Goal: Task Accomplishment & Management: Manage account settings

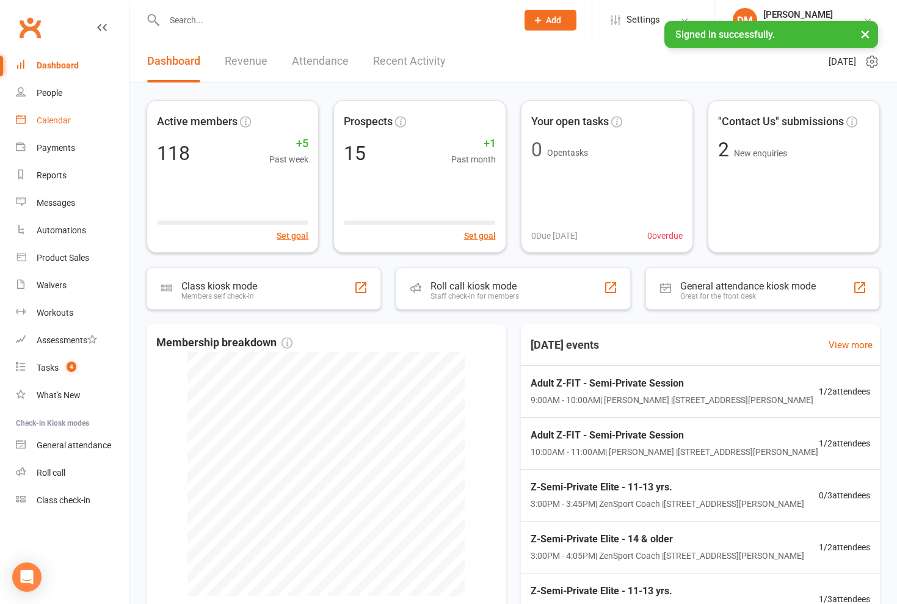
click at [62, 120] on div "Calendar" at bounding box center [54, 120] width 34 height 10
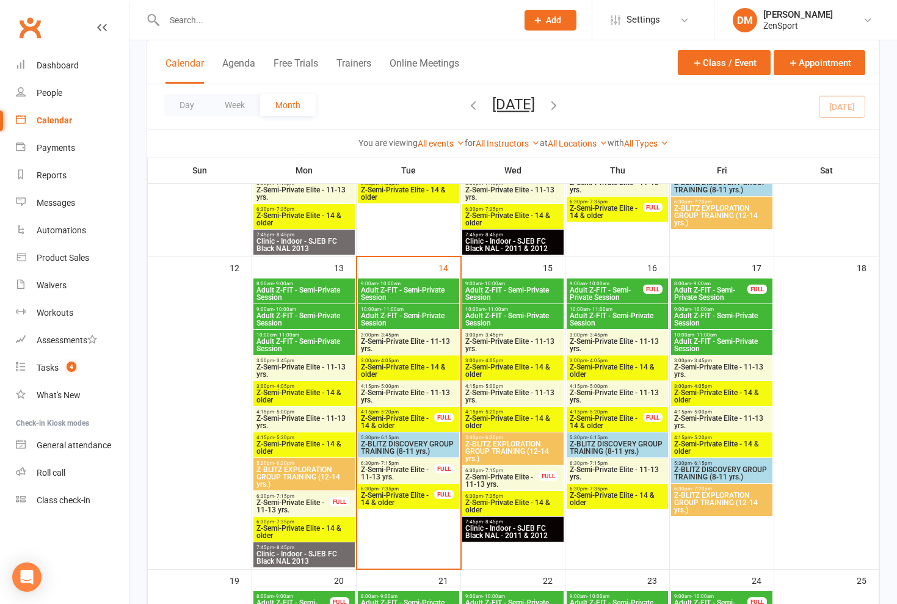
scroll to position [582, 0]
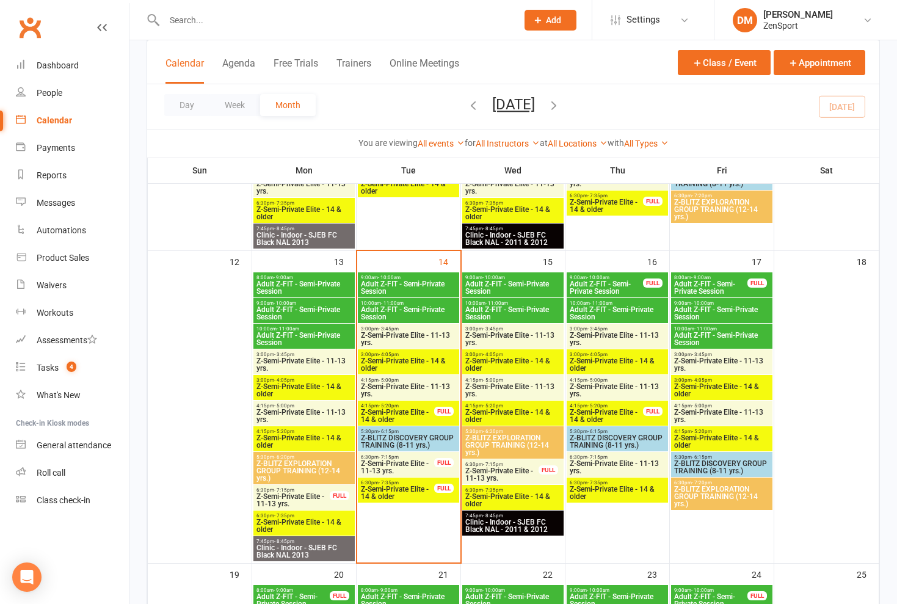
click at [294, 303] on span "- 10:00am" at bounding box center [285, 302] width 23 height 5
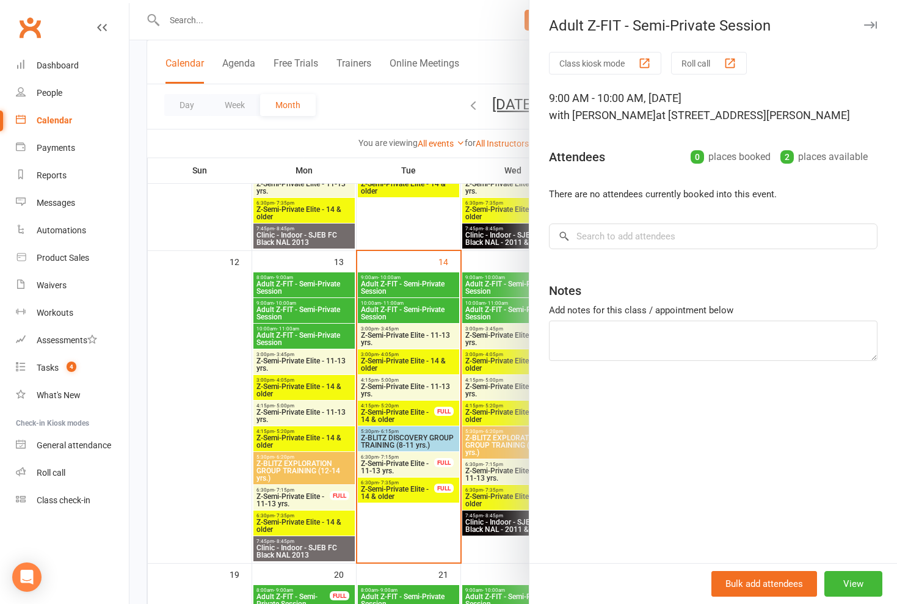
click at [294, 303] on div at bounding box center [513, 302] width 768 height 604
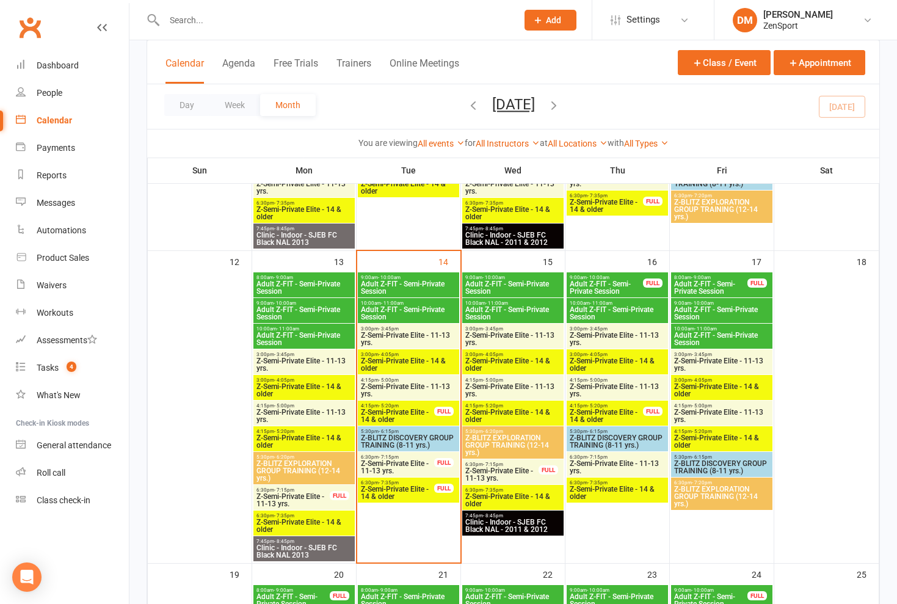
click at [287, 338] on span "Adult Z-FIT - Semi-Private Session" at bounding box center [304, 339] width 96 height 15
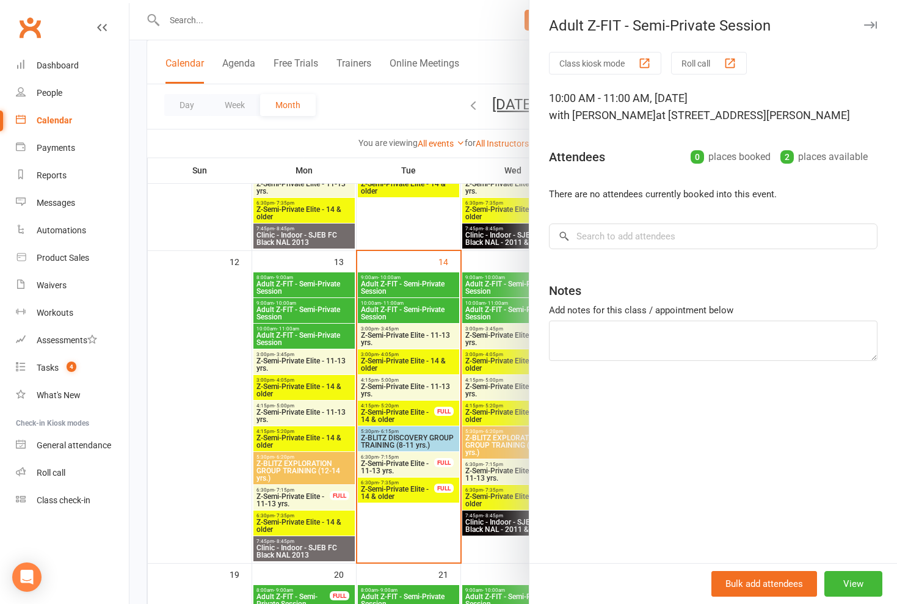
click at [287, 338] on div at bounding box center [513, 302] width 768 height 604
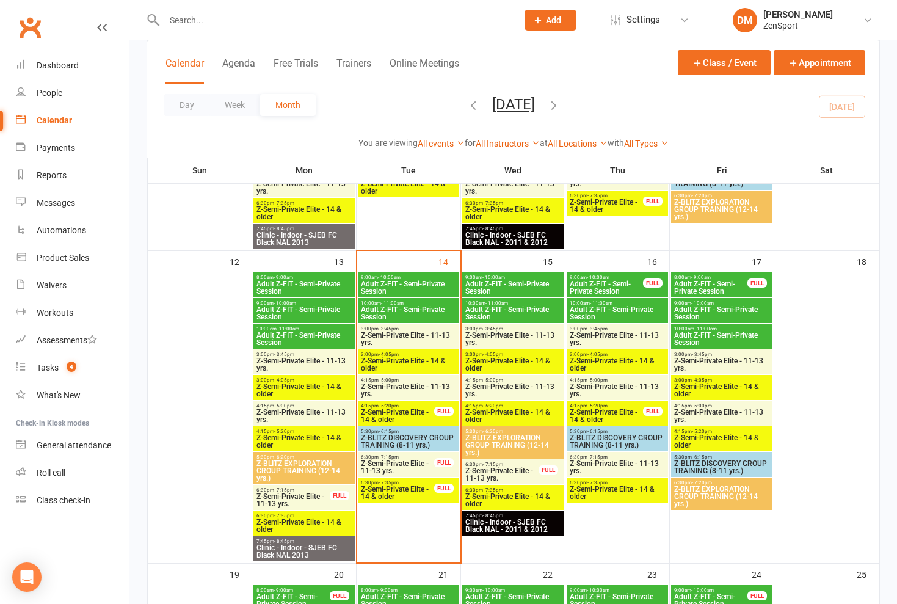
click at [292, 282] on span "Adult Z-FIT - Semi-Private Session" at bounding box center [304, 287] width 96 height 15
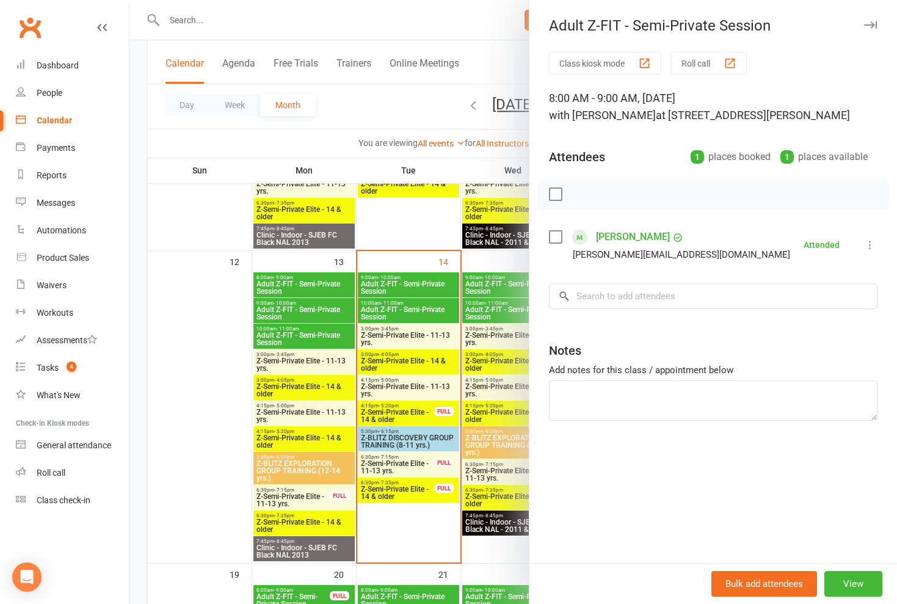
click at [292, 282] on div at bounding box center [513, 302] width 768 height 604
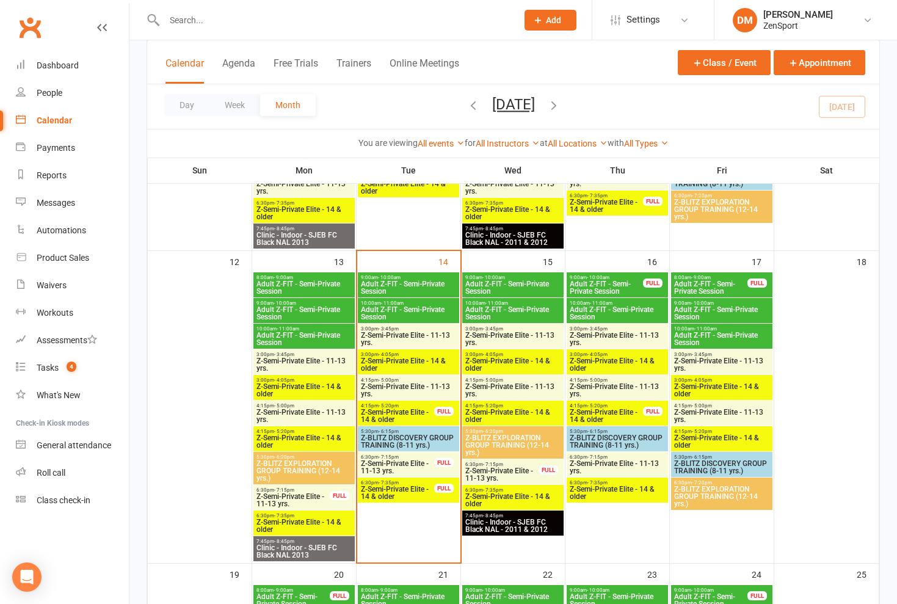
click at [307, 516] on span "6:30pm - 7:35pm" at bounding box center [304, 515] width 96 height 5
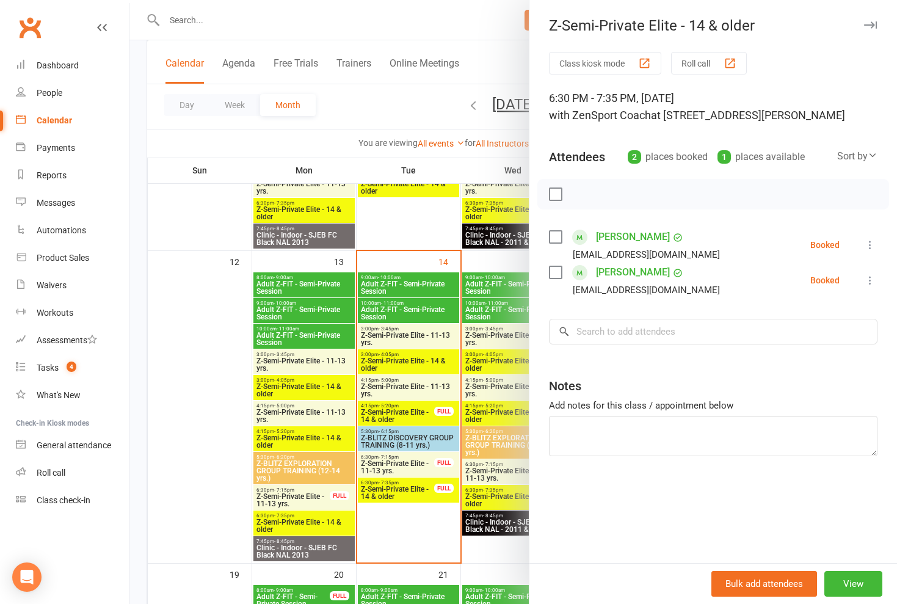
click at [868, 244] on icon at bounding box center [870, 245] width 12 height 12
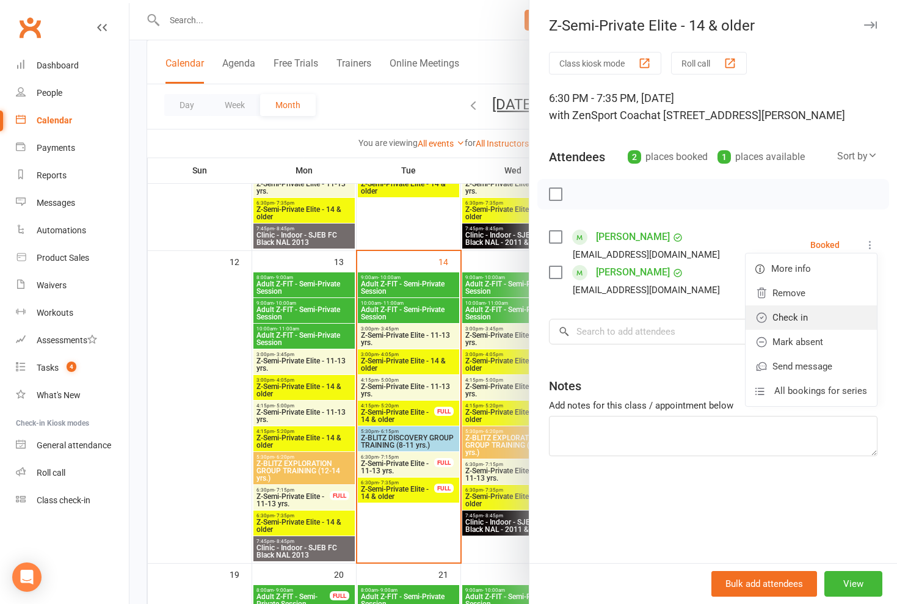
click at [821, 320] on link "Check in" at bounding box center [811, 317] width 131 height 24
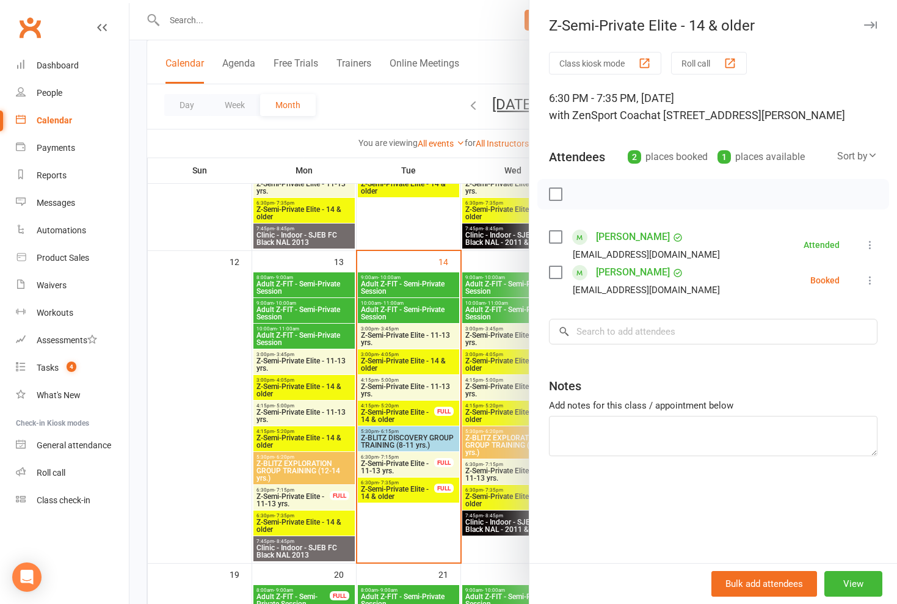
click at [871, 280] on icon at bounding box center [870, 280] width 12 height 12
click at [812, 355] on link "Check in" at bounding box center [811, 353] width 131 height 24
click at [295, 498] on div at bounding box center [513, 302] width 768 height 604
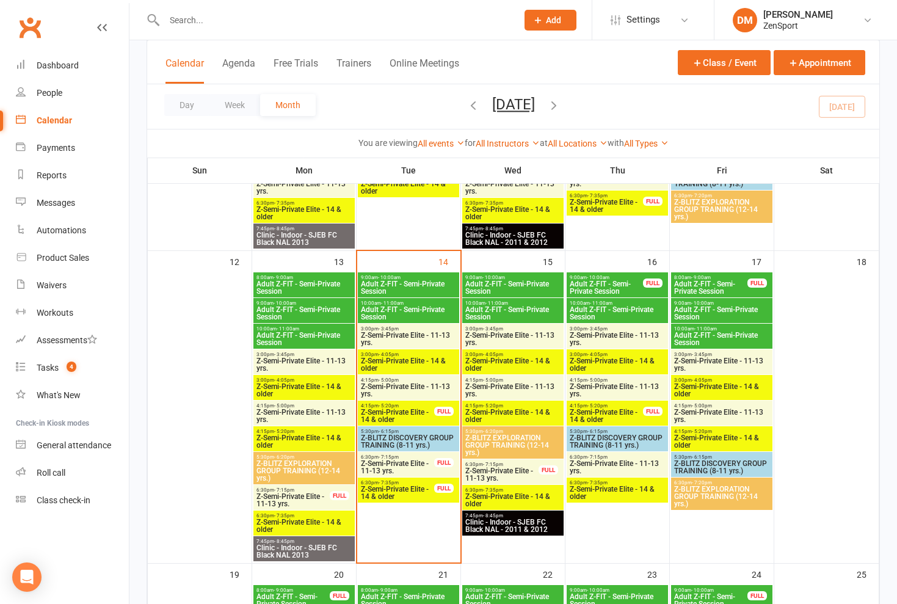
click at [305, 497] on span "Z-Semi-Private Elite - 11-13 yrs." at bounding box center [293, 500] width 74 height 15
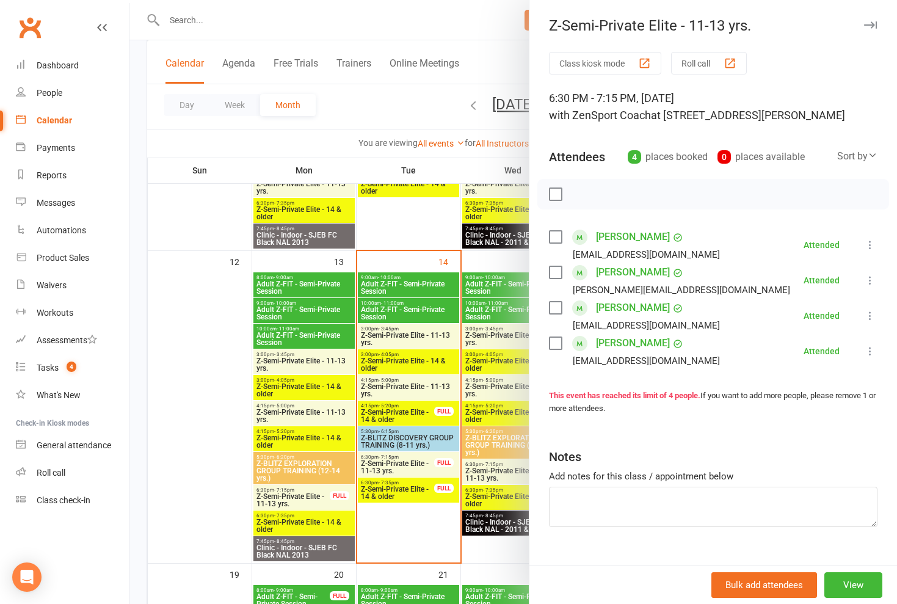
click at [305, 497] on div at bounding box center [513, 302] width 768 height 604
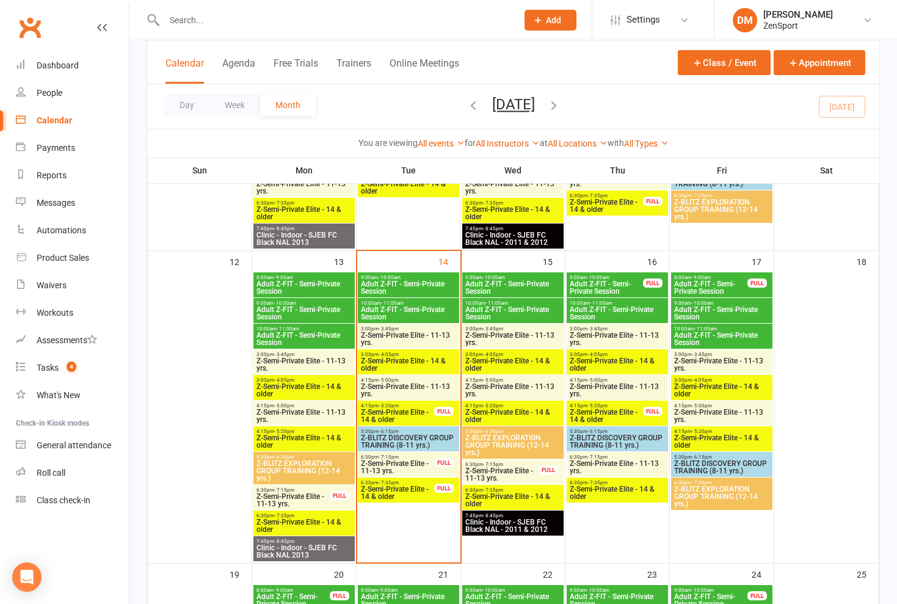
click at [313, 412] on span "Z-Semi-Private Elite - 11-13 yrs." at bounding box center [304, 416] width 96 height 15
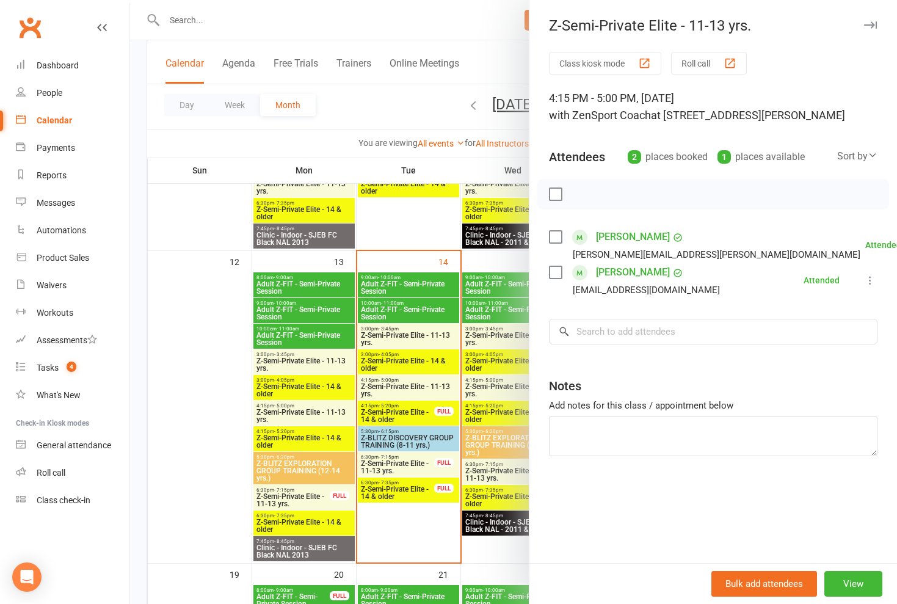
click at [313, 412] on div at bounding box center [513, 302] width 768 height 604
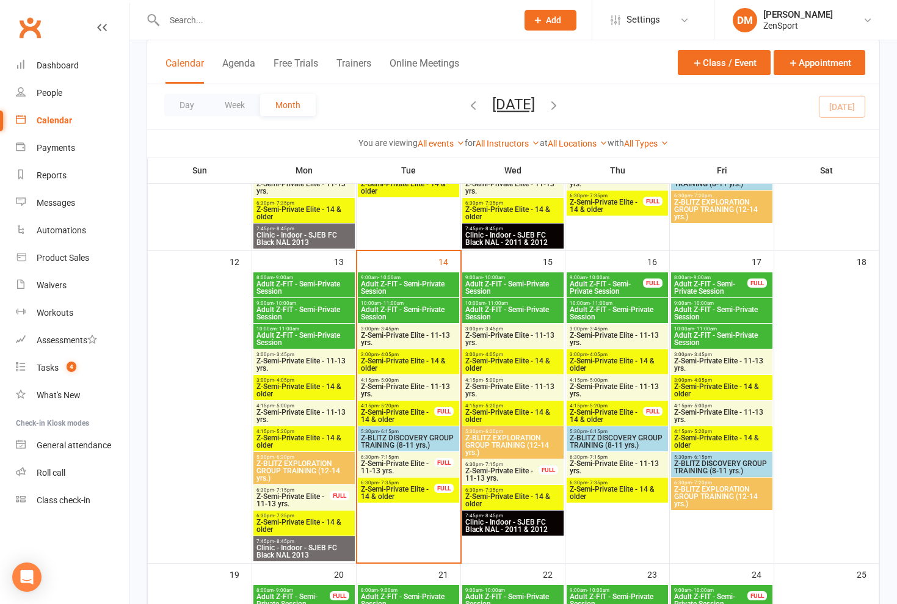
click at [313, 383] on span "Z-Semi-Private Elite - 14 & older" at bounding box center [304, 390] width 96 height 15
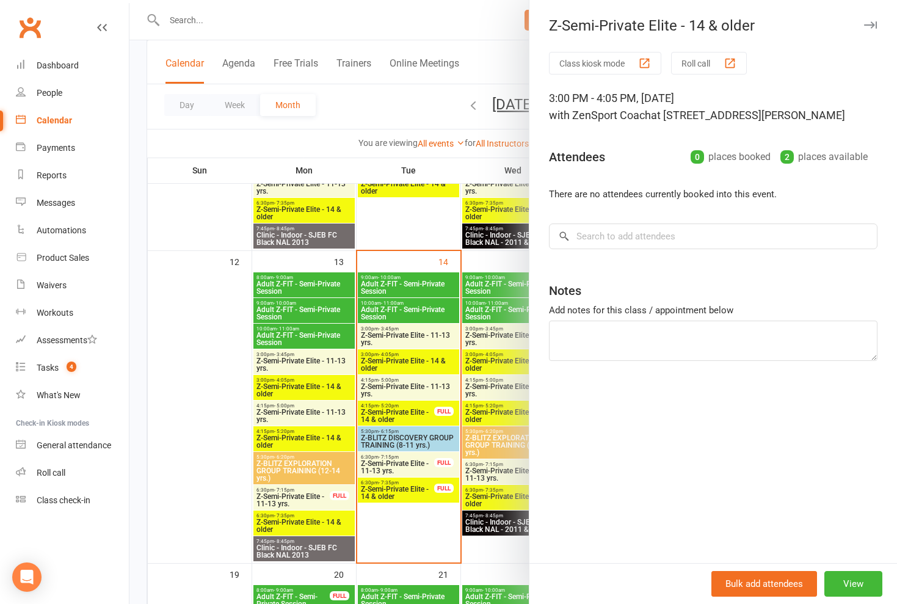
click at [313, 382] on div at bounding box center [513, 302] width 768 height 604
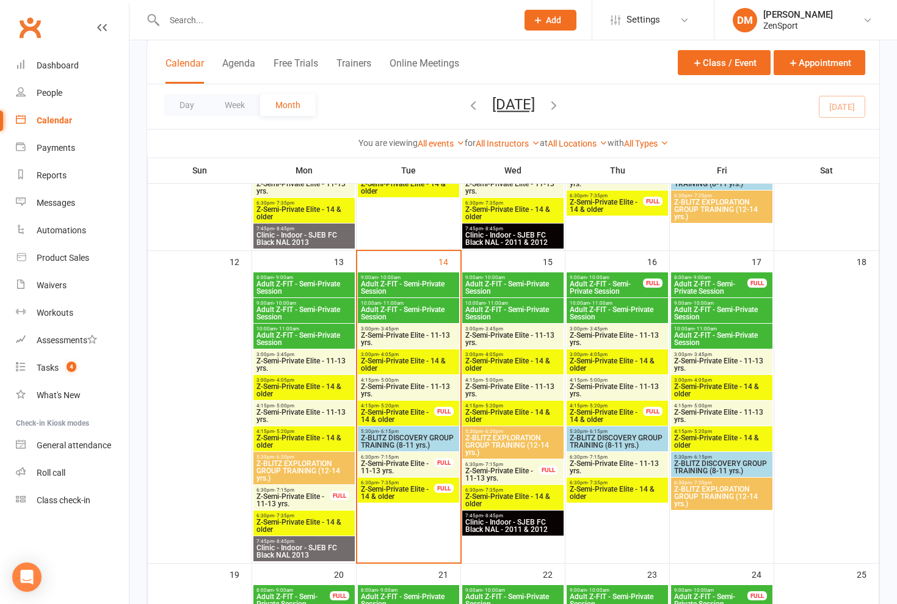
click at [313, 360] on span "Z-Semi-Private Elite - 11-13 yrs." at bounding box center [304, 364] width 96 height 15
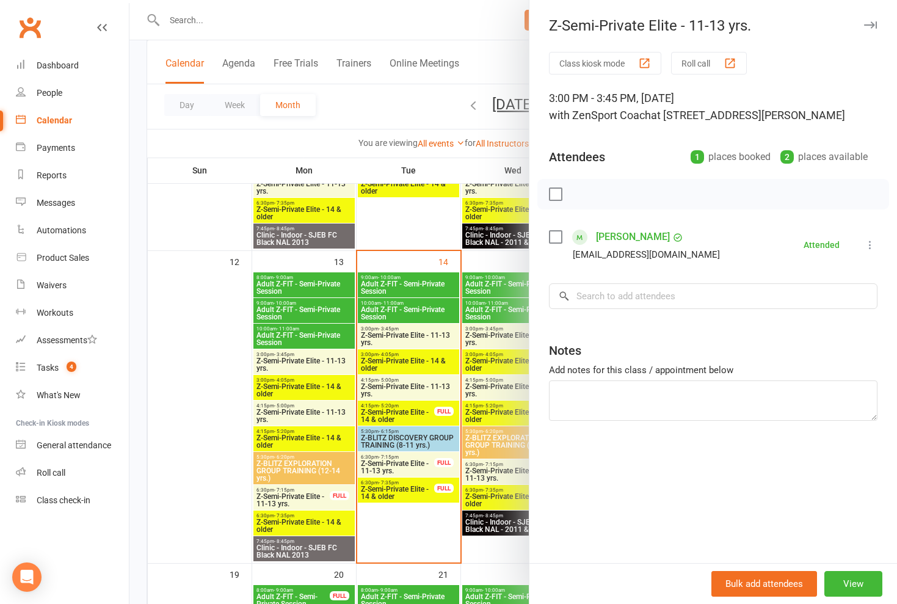
click at [312, 360] on div at bounding box center [513, 302] width 768 height 604
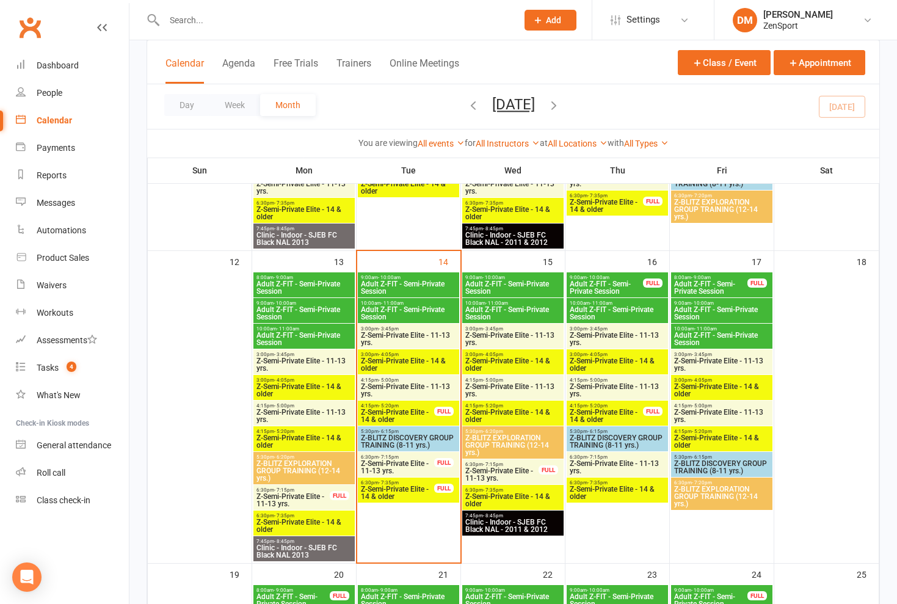
click at [316, 330] on span "10:00am - 11:00am" at bounding box center [304, 328] width 96 height 5
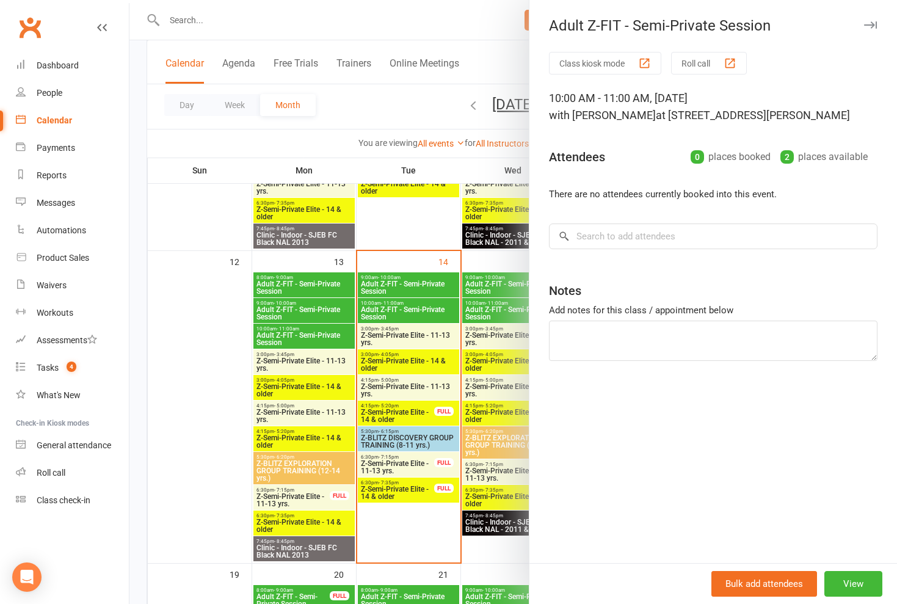
click at [316, 330] on div at bounding box center [513, 302] width 768 height 604
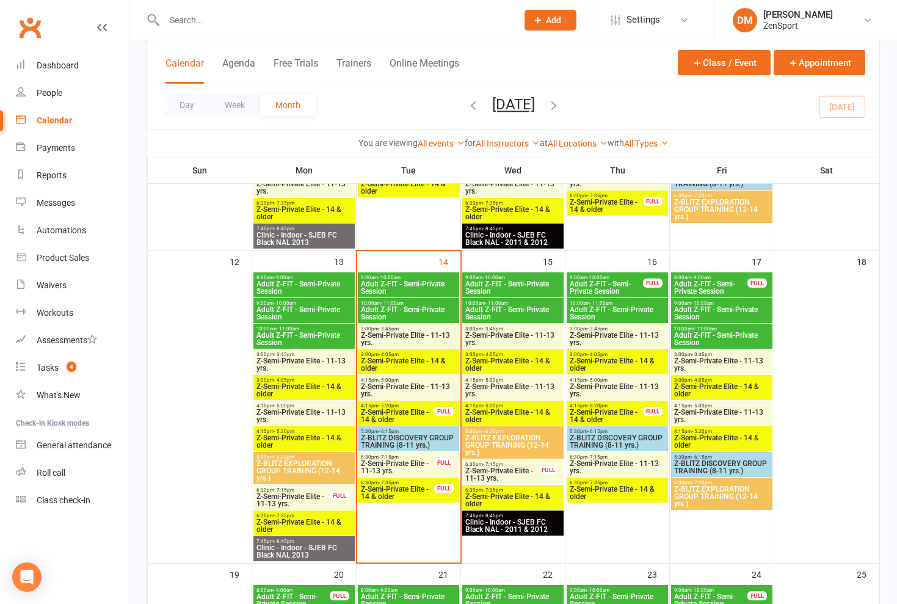
click at [316, 314] on span "Adult Z-FIT - Semi-Private Session" at bounding box center [304, 313] width 96 height 15
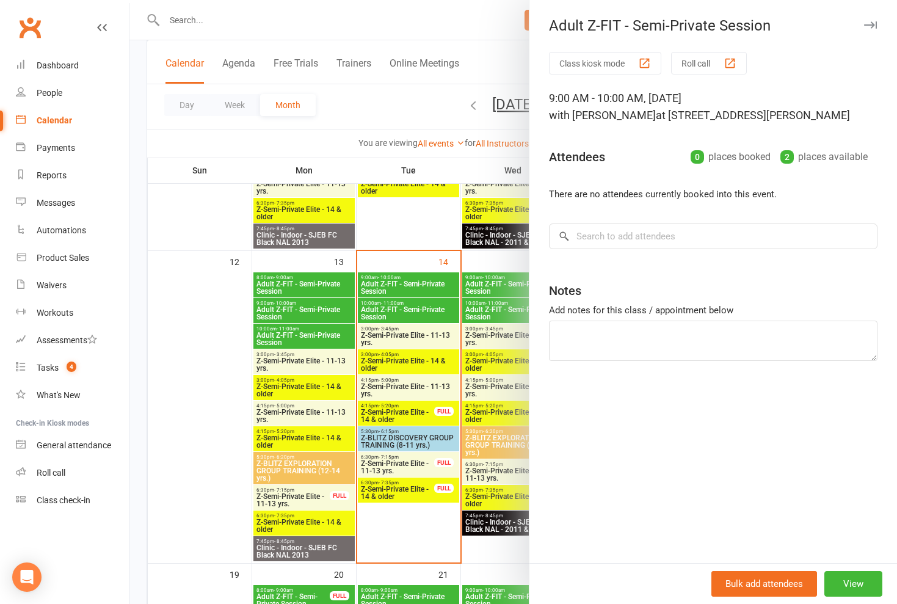
click at [316, 314] on div at bounding box center [513, 302] width 768 height 604
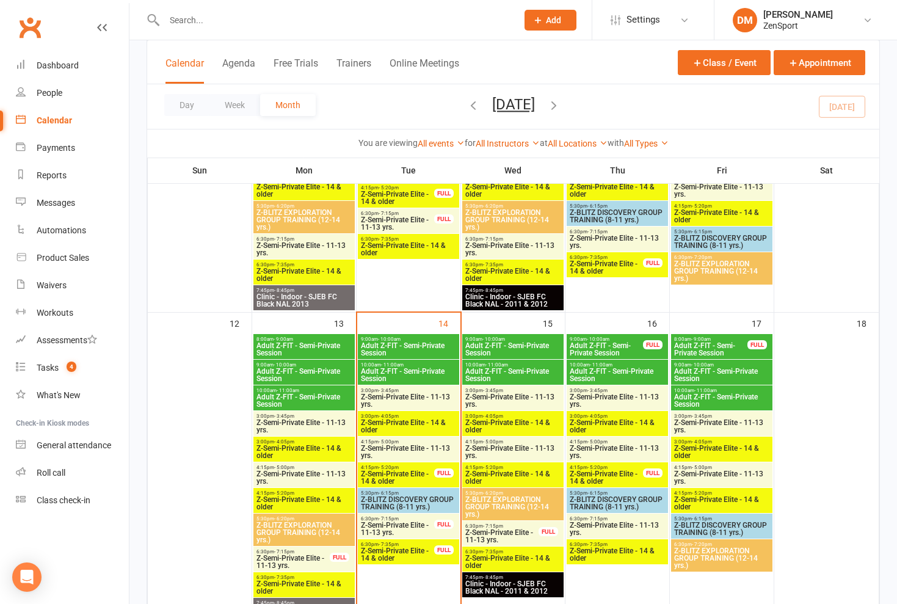
scroll to position [515, 0]
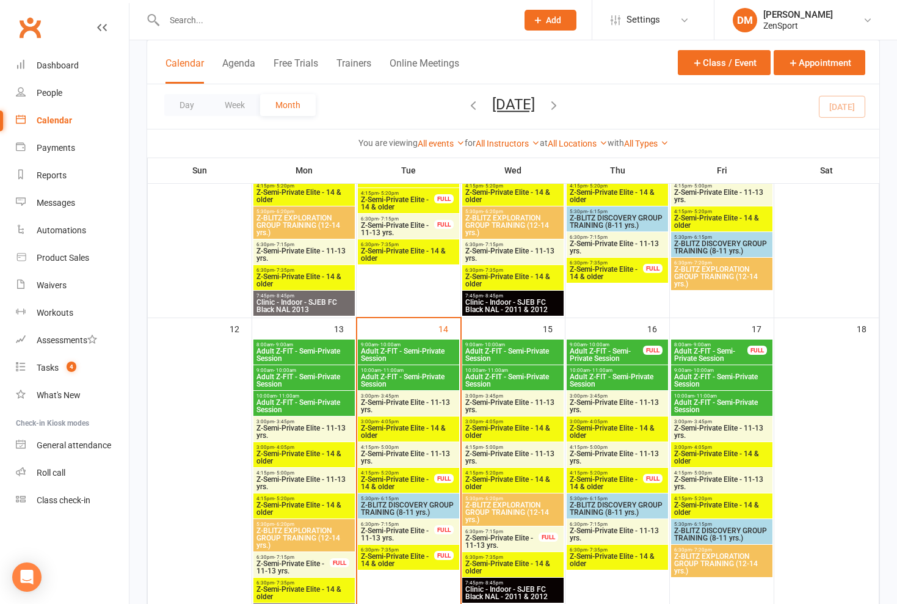
click at [401, 354] on span "Adult Z-FIT - Semi-Private Session" at bounding box center [408, 354] width 96 height 15
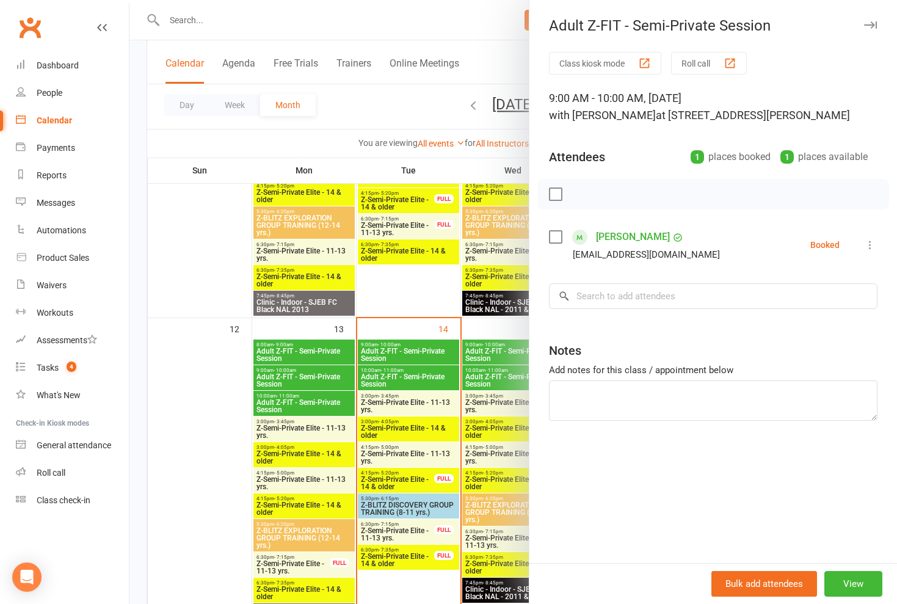
click at [401, 354] on div at bounding box center [513, 302] width 768 height 604
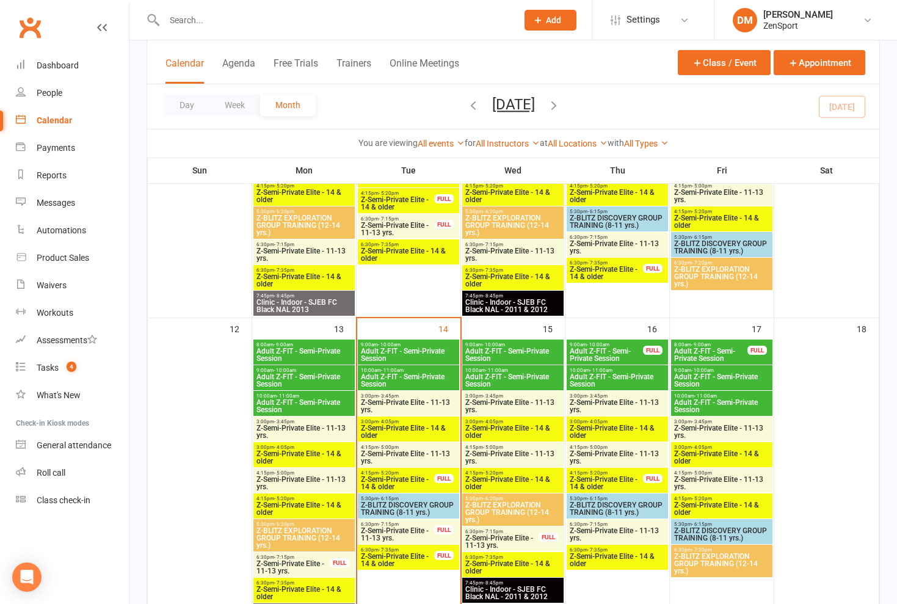
click at [410, 373] on span "Adult Z-FIT - Semi-Private Session" at bounding box center [408, 380] width 96 height 15
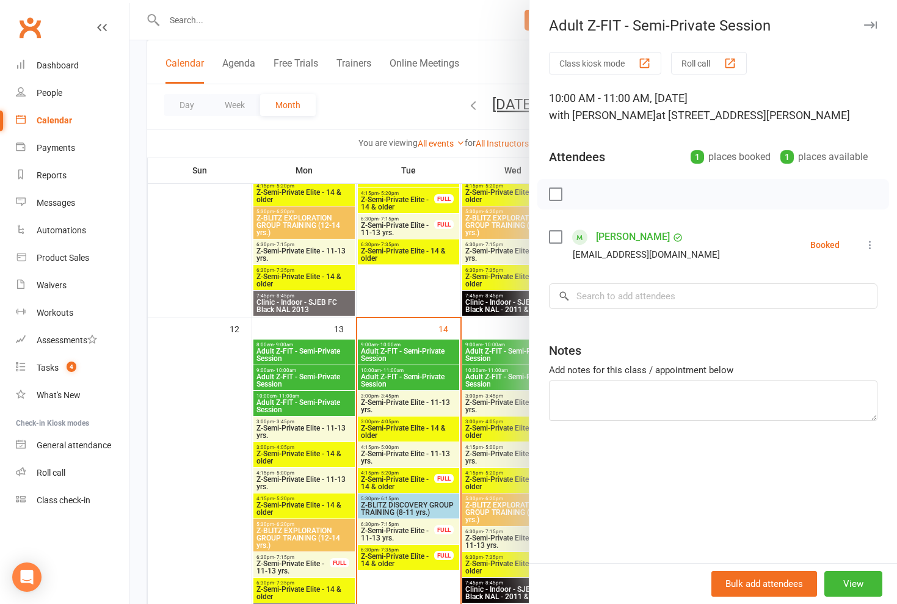
click at [410, 373] on div at bounding box center [513, 302] width 768 height 604
